Goal: Task Accomplishment & Management: Use online tool/utility

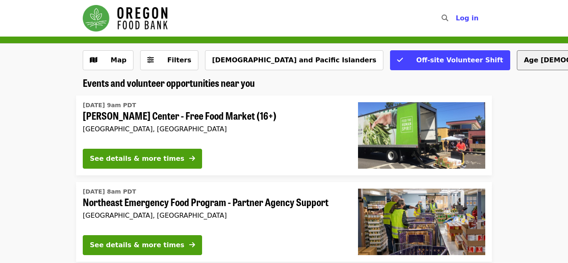
click at [516, 56] on button "Age [DEMOGRAPHIC_DATA]+" at bounding box center [576, 60] width 121 height 20
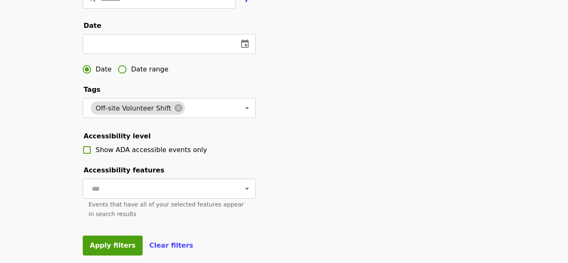
scroll to position [250, 0]
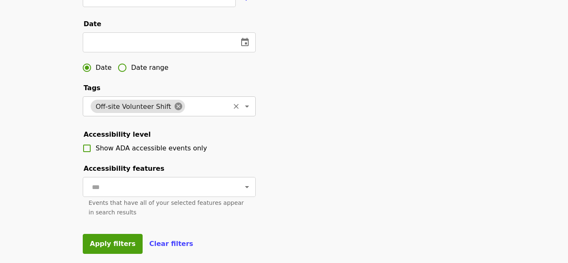
click at [174, 108] on icon at bounding box center [178, 106] width 9 height 9
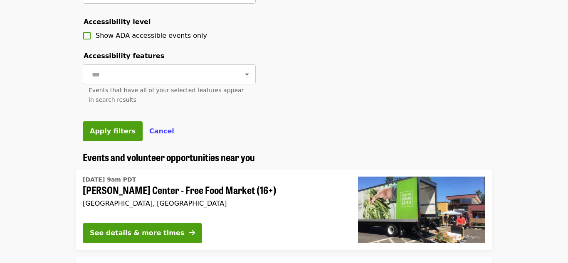
scroll to position [363, 0]
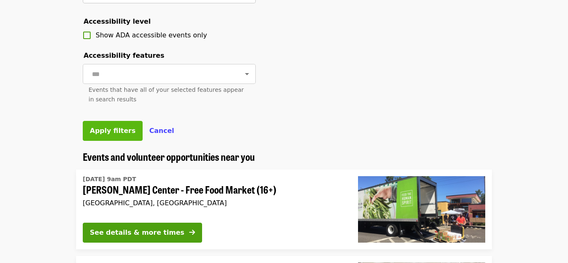
click at [106, 130] on span "Apply filters" at bounding box center [113, 131] width 46 height 8
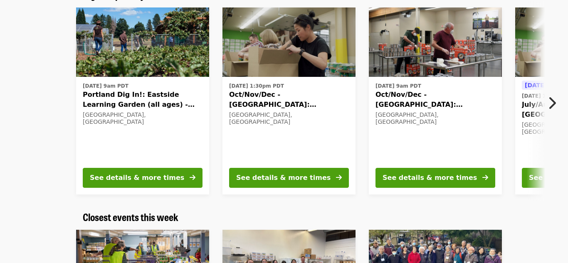
scroll to position [88, 0]
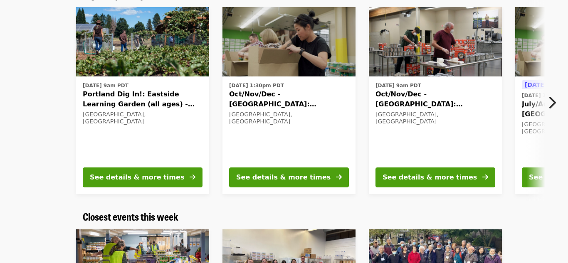
click at [554, 101] on icon "chevron-right icon" at bounding box center [551, 103] width 8 height 16
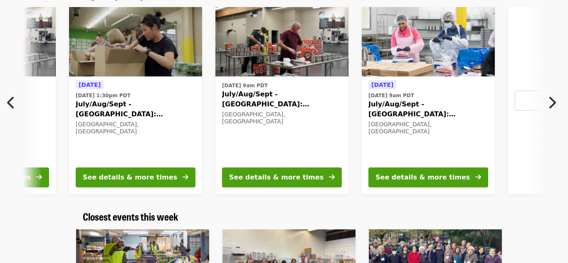
scroll to position [0, 447]
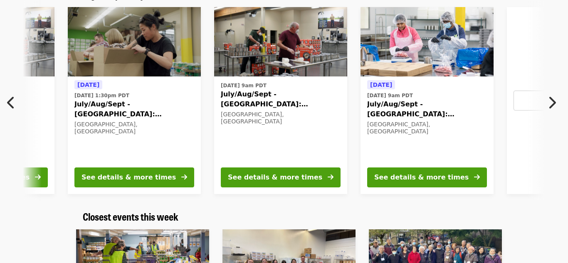
click at [554, 101] on icon "chevron-right icon" at bounding box center [551, 103] width 8 height 16
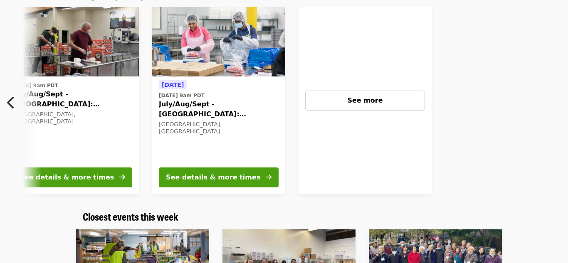
scroll to position [0, 658]
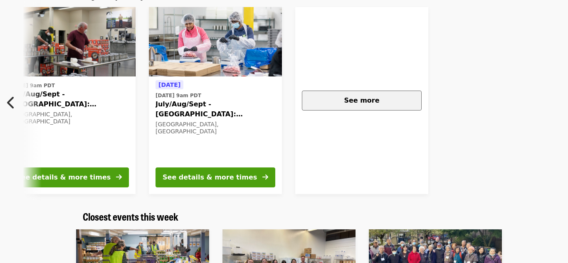
click at [355, 103] on span "See more" at bounding box center [361, 100] width 35 height 8
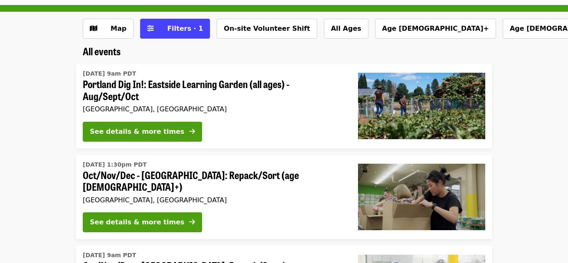
scroll to position [33, 0]
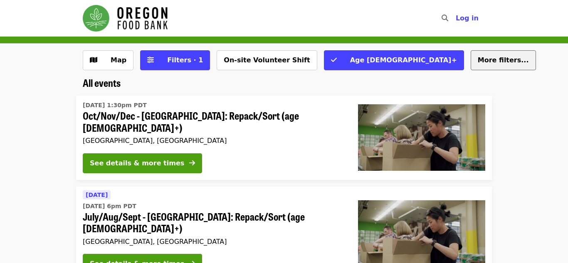
click at [477, 64] on span "More filters..." at bounding box center [502, 60] width 51 height 8
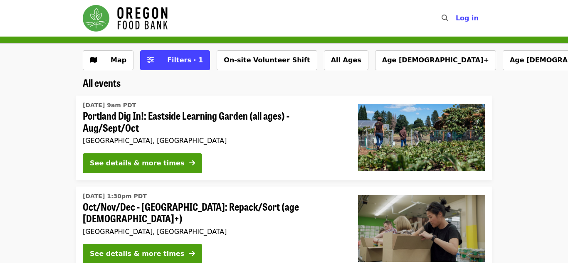
scroll to position [33, 0]
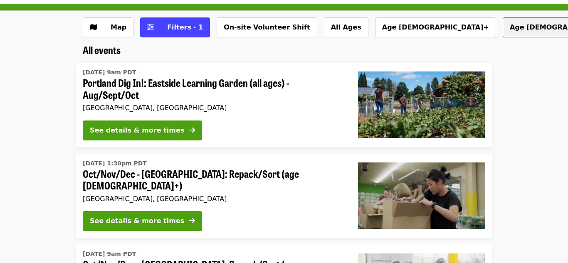
click at [502, 27] on button "Age [DEMOGRAPHIC_DATA]+" at bounding box center [562, 27] width 121 height 20
